Goal: Navigation & Orientation: Find specific page/section

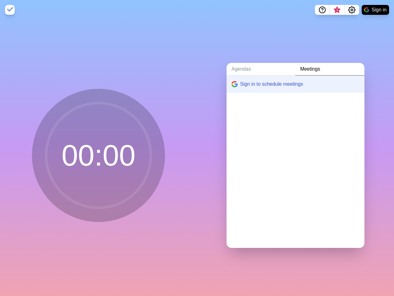
click at [197, 148] on div "Agendas Meetings Sign in to schedule meetings" at bounding box center [295, 158] width 197 height 276
click at [322, 10] on icon "Help" at bounding box center [322, 9] width 2 height 2
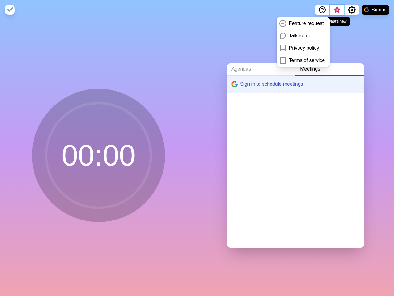
click at [337, 10] on span "3" at bounding box center [337, 10] width 5 height 5
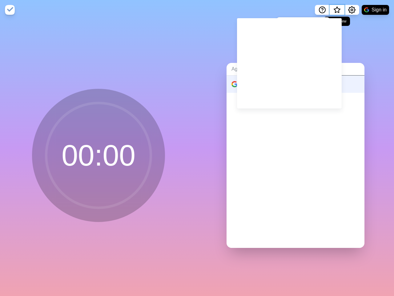
click at [337, 12] on span "What’s new" at bounding box center [337, 10] width 3 height 3
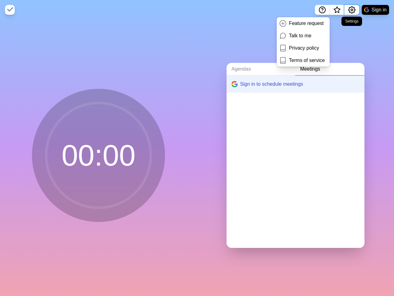
click at [352, 10] on icon "Settings" at bounding box center [351, 9] width 7 height 7
click at [375, 10] on button "Sign in" at bounding box center [375, 10] width 27 height 10
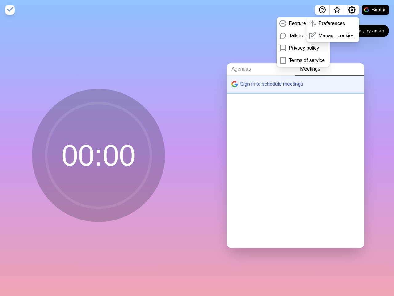
click at [290, 82] on button "Sign in to schedule meetings" at bounding box center [296, 83] width 138 height 17
